Goal: Complete application form: Complete application form

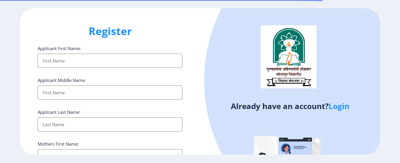
select select
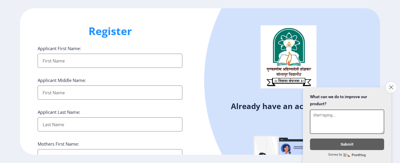
click at [390, 81] on button "Close survey" at bounding box center [391, 87] width 12 height 12
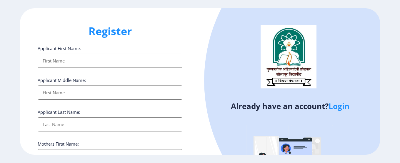
click at [169, 39] on div "Register Applicant First Name: Applicant Middle Name: Applicant Last Name: Moth…" at bounding box center [110, 81] width 180 height 146
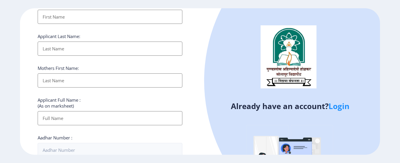
scroll to position [140, 0]
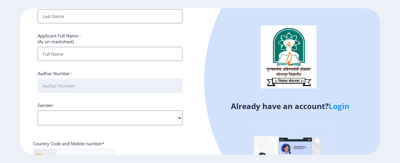
click at [159, 85] on input "Aadhar Number :" at bounding box center [110, 86] width 145 height 14
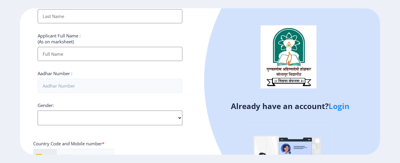
click at [38, 110] on select "Select Gender [DEMOGRAPHIC_DATA] [DEMOGRAPHIC_DATA] Other" at bounding box center [110, 117] width 145 height 15
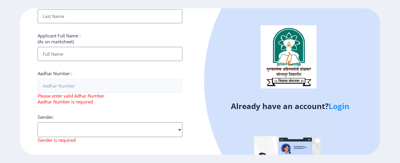
click at [160, 109] on div "Applicant First Name: Applicant Middle Name: Applicant Last Name: Mothers First…" at bounding box center [110, 92] width 145 height 372
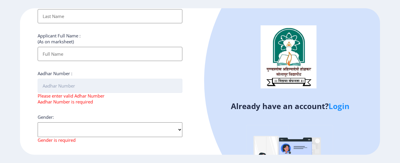
click at [84, 90] on input "Aadhar Number :" at bounding box center [110, 86] width 145 height 14
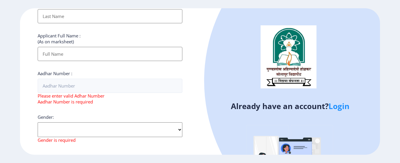
click at [399, 85] on ngx-register "Register Applicant First Name: Applicant Middle Name: Applicant Last Name: Moth…" at bounding box center [200, 81] width 400 height 146
drag, startPoint x: 120, startPoint y: 16, endPoint x: 139, endPoint y: 21, distance: 19.7
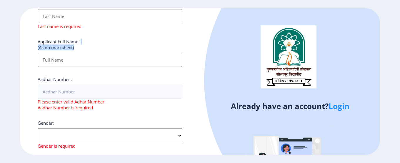
drag, startPoint x: 156, startPoint y: 42, endPoint x: 169, endPoint y: 44, distance: 12.3
click at [159, 43] on div "Applicant Full Name : (As on marksheet)" at bounding box center [110, 53] width 145 height 28
drag, startPoint x: 140, startPoint y: 14, endPoint x: 138, endPoint y: 8, distance: 6.2
click at [139, 13] on input "Applicant First Name:" at bounding box center [110, 16] width 145 height 14
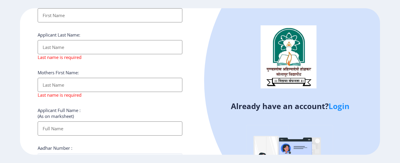
scroll to position [45, 0]
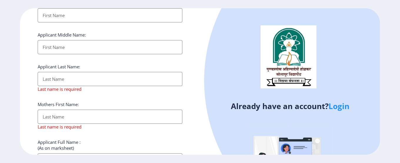
click at [107, 15] on input "Applicant First Name:" at bounding box center [110, 15] width 145 height 14
type input "PRIYANKA"
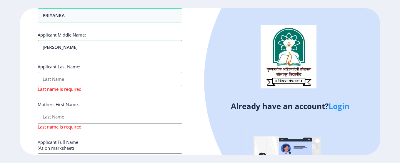
type input "[PERSON_NAME]"
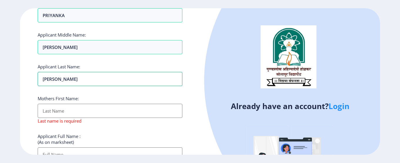
type input "[PERSON_NAME]"
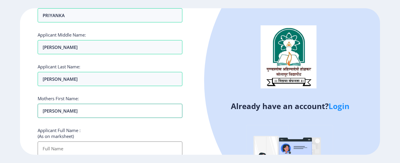
type input "[PERSON_NAME]"
type input "[PERSON_NAME] PRIYANKA [PERSON_NAME]"
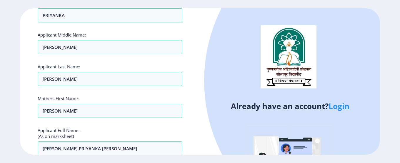
scroll to position [78, 0]
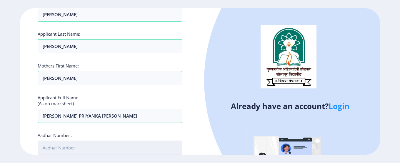
click at [84, 144] on input "Aadhar Number :" at bounding box center [110, 147] width 145 height 14
click at [85, 147] on input "Aadhar Number :" at bounding box center [110, 147] width 145 height 14
type input "804276524551"
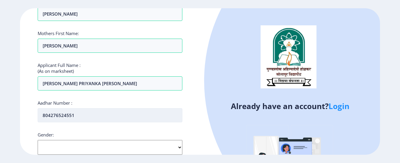
select select "[DEMOGRAPHIC_DATA]"
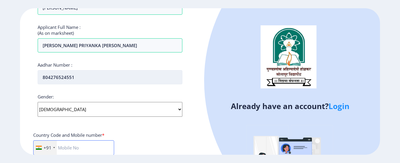
click at [85, 147] on input "text" at bounding box center [73, 147] width 81 height 15
type input "9921476397"
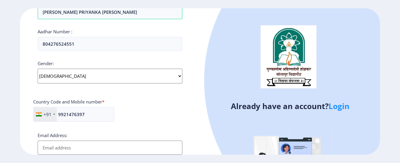
click at [396, 88] on ngx-register "Register Applicant First Name: PRIYANKA Applicant Middle Name: [PERSON_NAME] Ap…" at bounding box center [200, 81] width 400 height 146
click at [131, 148] on input "Email Address:" at bounding box center [110, 147] width 145 height 14
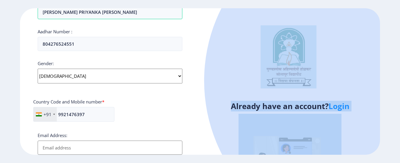
click at [400, 99] on ngx-register "Register Applicant First Name: PRIYANKA Applicant Middle Name: [PERSON_NAME] Ap…" at bounding box center [200, 81] width 400 height 146
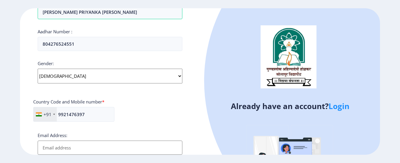
click at [127, 149] on input "Email Address:" at bounding box center [110, 147] width 145 height 14
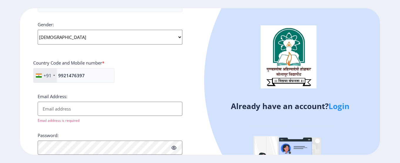
click at [63, 106] on input "Email Address:" at bounding box center [110, 108] width 145 height 14
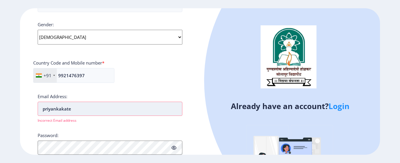
drag, startPoint x: 89, startPoint y: 107, endPoint x: 0, endPoint y: 115, distance: 89.2
click at [38, 115] on input "priyankakate" at bounding box center [110, 108] width 145 height 14
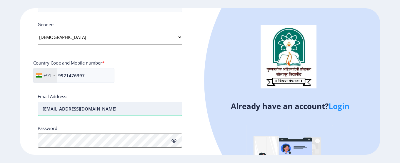
type input "[EMAIL_ADDRESS][DOMAIN_NAME]"
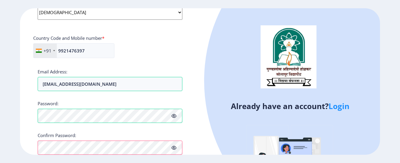
scroll to position [269, 0]
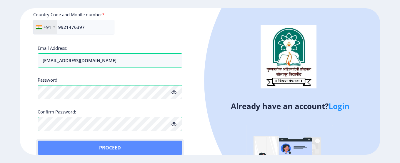
click at [126, 147] on button "Proceed" at bounding box center [110, 147] width 145 height 14
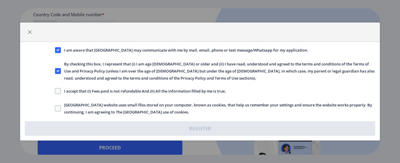
click at [64, 93] on span "I accept that (I) Fees paid is not refundable And (II) All the information fill…" at bounding box center [143, 90] width 165 height 7
click at [55, 91] on input "I accept that (I) Fees paid is not refundable And (II) All the information fill…" at bounding box center [55, 91] width 0 height 0
checkbox input "true"
click at [64, 106] on span "[GEOGRAPHIC_DATA] website uses small files stored on your computer, known as co…" at bounding box center [218, 108] width 314 height 14
click at [55, 108] on input "[GEOGRAPHIC_DATA] website uses small files stored on your computer, known as co…" at bounding box center [55, 108] width 0 height 0
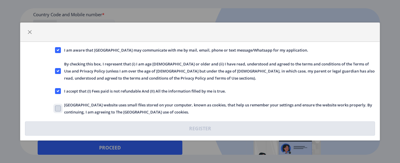
checkbox input "true"
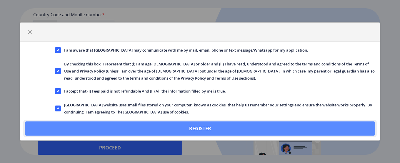
click at [208, 126] on button "Register" at bounding box center [200, 128] width 350 height 14
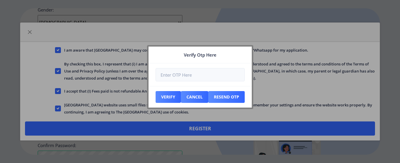
scroll to position [302, 0]
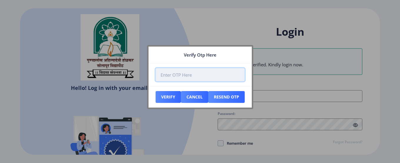
click at [195, 76] on input "number" at bounding box center [200, 74] width 89 height 13
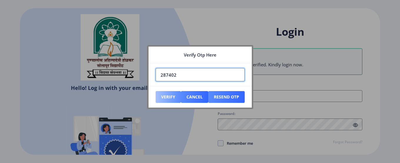
type input "287402"
click at [166, 96] on button "Verify" at bounding box center [168, 97] width 25 height 12
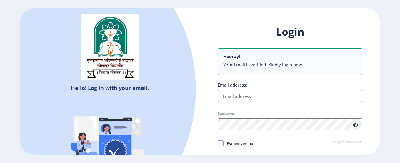
click at [246, 93] on input "Email address:" at bounding box center [290, 96] width 145 height 12
type input "[EMAIL_ADDRESS][DOMAIN_NAME]"
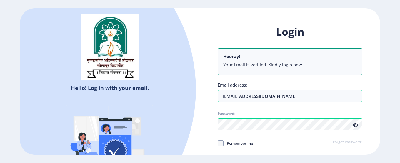
click at [224, 143] on span "Remember me" at bounding box center [238, 142] width 29 height 7
click at [218, 143] on input "Remember me" at bounding box center [218, 143] width 0 height 0
checkbox input "true"
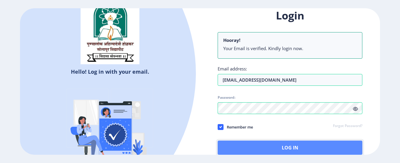
click at [302, 147] on button "Log In" at bounding box center [290, 147] width 145 height 14
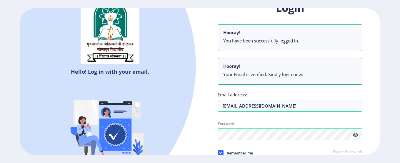
scroll to position [9, 0]
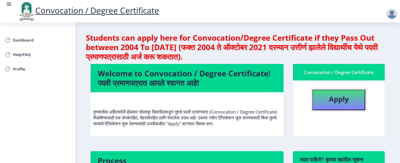
click at [334, 102] on b "Apply" at bounding box center [339, 99] width 20 height 10
select select
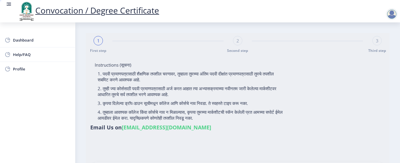
type input "[PERSON_NAME] PRIYANKA [PERSON_NAME]"
type input "[PERSON_NAME]"
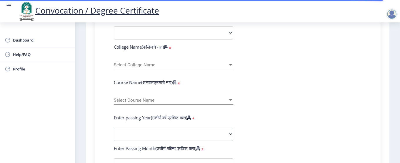
scroll to position [216, 0]
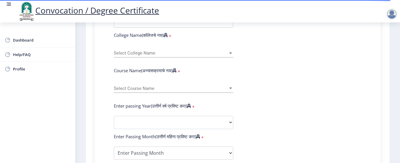
click at [134, 89] on span "Select Course Name" at bounding box center [171, 88] width 114 height 5
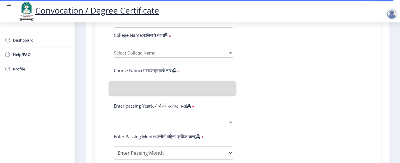
click at [136, 92] on input at bounding box center [172, 87] width 117 height 13
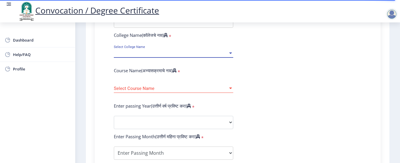
click at [151, 52] on span "Select College Name" at bounding box center [171, 53] width 114 height 5
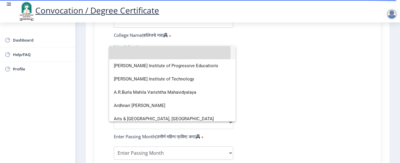
click at [151, 52] on input at bounding box center [172, 52] width 117 height 13
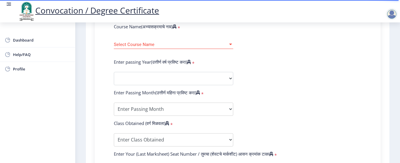
scroll to position [271, 0]
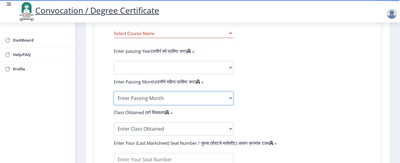
click at [114, 91] on select "Enter Passing Month March April May October November December" at bounding box center [173, 97] width 119 height 13
select select "December"
click option "December" at bounding box center [0, 0] width 0 height 0
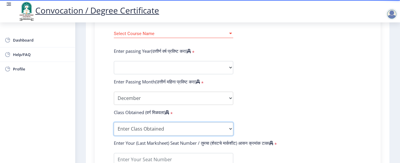
click at [114, 122] on select "Enter Class Obtained FIRST CLASS WITH DISTINCTION FIRST CLASS HIGHER SECOND CLA…" at bounding box center [173, 128] width 119 height 13
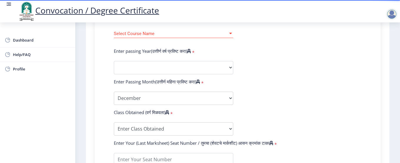
click at [274, 103] on form "Enter Your PRN Number (तुमचा पीआरएन (कायम नोंदणी क्रमांक) एंटर करा) * Student T…" at bounding box center [237, 72] width 256 height 312
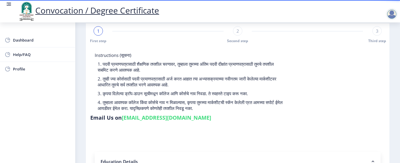
scroll to position [0, 0]
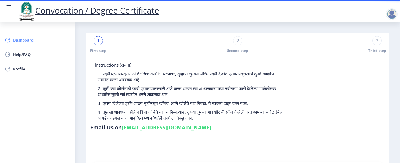
click at [22, 39] on span "Dashboard" at bounding box center [42, 39] width 58 height 7
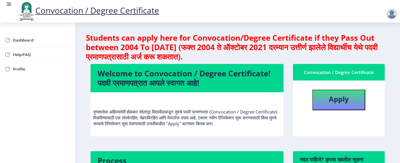
click at [130, 11] on link "Convocation / Degree Certificate" at bounding box center [88, 10] width 141 height 11
click at [389, 13] on div at bounding box center [392, 14] width 12 height 12
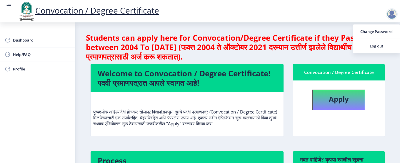
click at [208, 109] on p "पुण्यश्लोक अहिल्यादेवी होळकर सोलापूर विद्यापीठाकडून तुमचे पदवी प्रमाणपत्र (Conv…" at bounding box center [187, 111] width 188 height 29
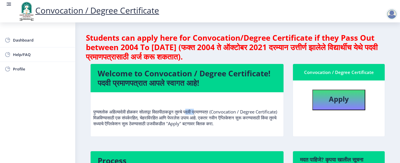
click at [208, 109] on p "पुण्यश्लोक अहिल्यादेवी होळकर सोलापूर विद्यापीठाकडून तुमचे पदवी प्रमाणपत्र (Conv…" at bounding box center [187, 111] width 188 height 29
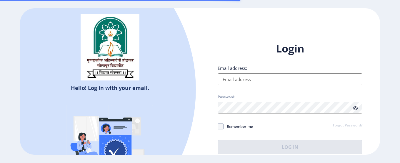
type input "[EMAIL_ADDRESS][DOMAIN_NAME]"
